Goal: Information Seeking & Learning: Learn about a topic

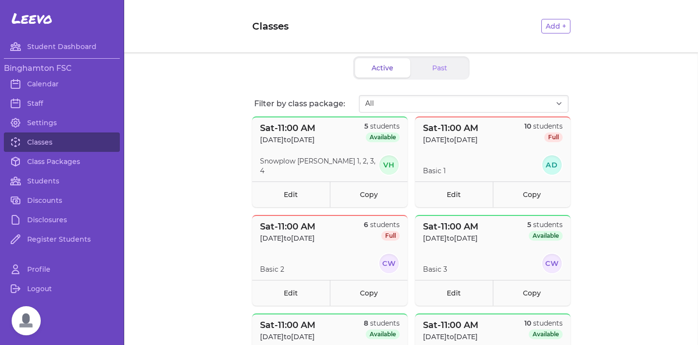
click at [46, 167] on link "Class Packages" at bounding box center [62, 161] width 116 height 19
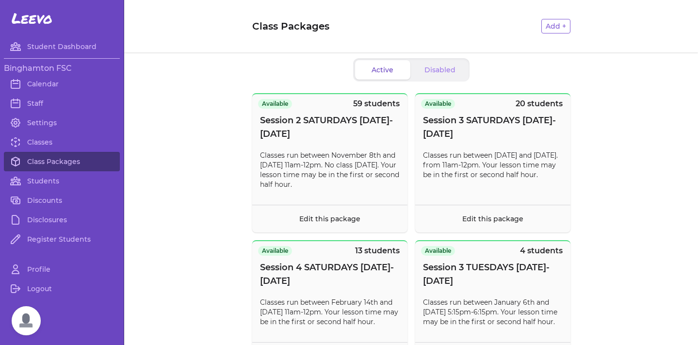
click at [26, 329] on span "Open chat" at bounding box center [26, 320] width 29 height 29
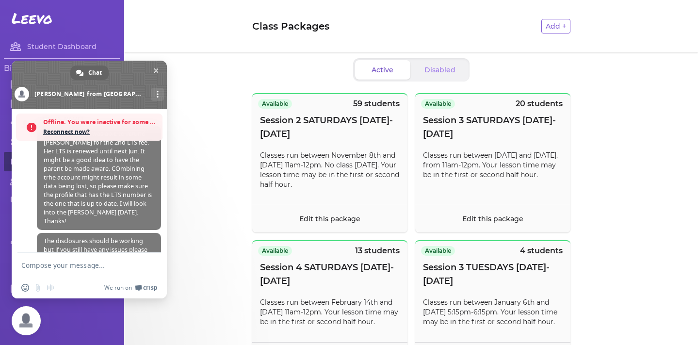
scroll to position [581, 0]
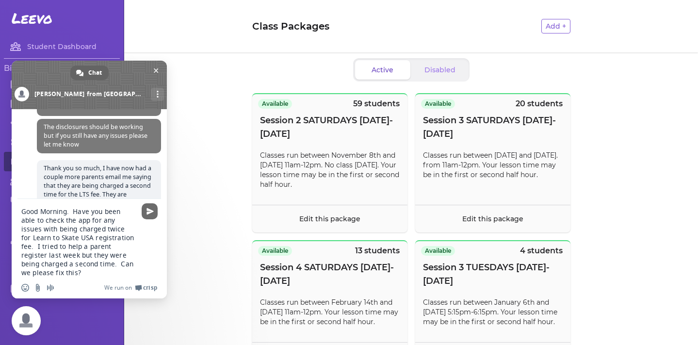
type textarea "Good Morning. Have you been able to check the app for any issues with being cha…"
click at [145, 211] on span "Send" at bounding box center [150, 211] width 16 height 16
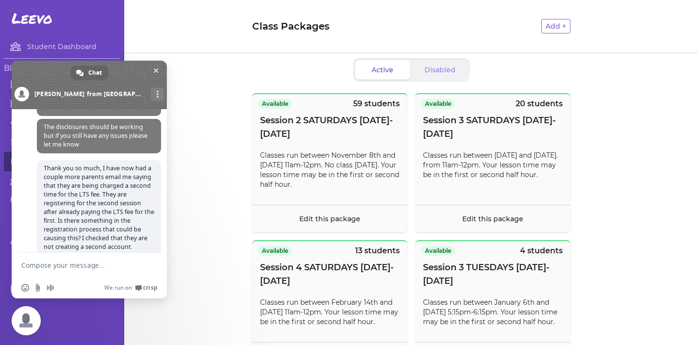
scroll to position [654, 0]
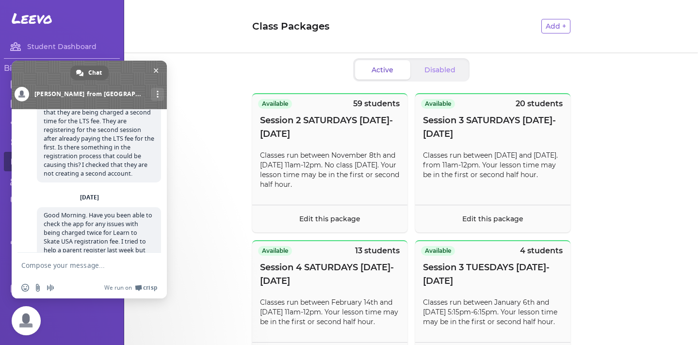
click at [255, 83] on div "Active Disabled Available 59 students Session 2 SATURDAYS [DATE]-[DATE] Classes…" at bounding box center [411, 201] width 574 height 298
click at [280, 55] on div "Active Disabled Available 59 students Session 2 SATURDAYS [DATE]-[DATE] Classes…" at bounding box center [411, 201] width 574 height 298
click at [161, 71] on span at bounding box center [89, 85] width 155 height 49
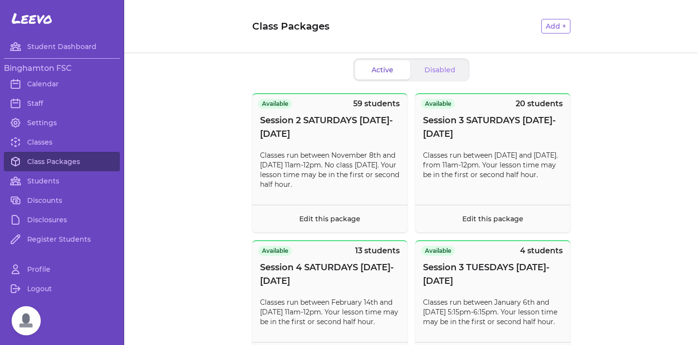
scroll to position [0, 0]
click at [75, 143] on link "Classes" at bounding box center [62, 141] width 116 height 19
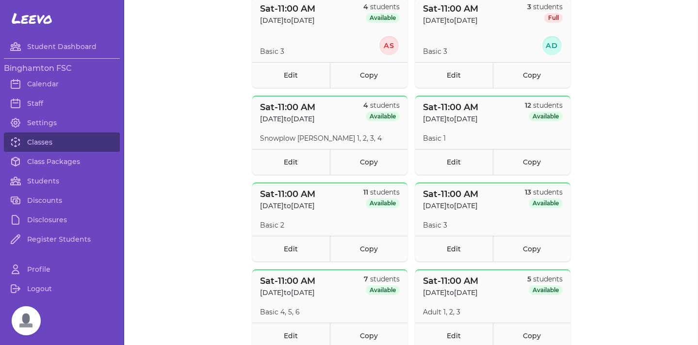
scroll to position [612, 0]
